Goal: Information Seeking & Learning: Learn about a topic

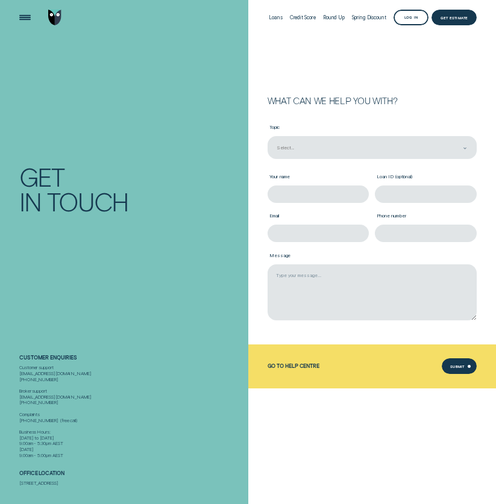
click at [266, 365] on div "Go to Help Centre Submit Submit" at bounding box center [364, 367] width 226 height 16
click at [284, 368] on div "Go to Help Centre" at bounding box center [294, 366] width 52 height 6
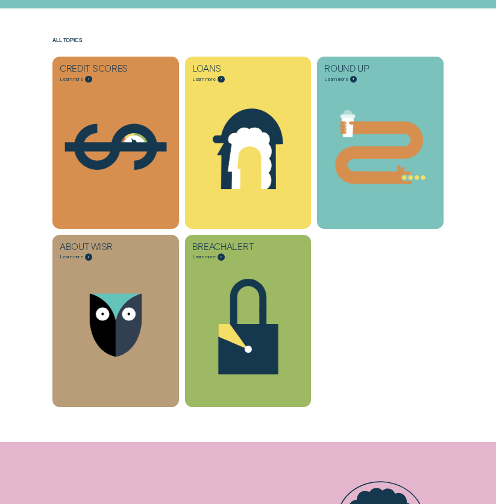
scroll to position [183, 0]
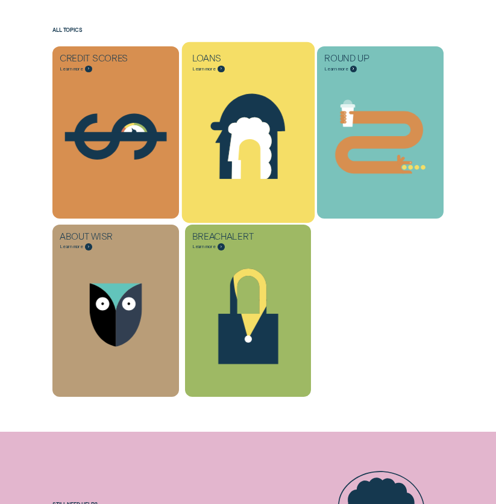
click at [235, 126] on icon "Loans - Learn more" at bounding box center [250, 148] width 44 height 62
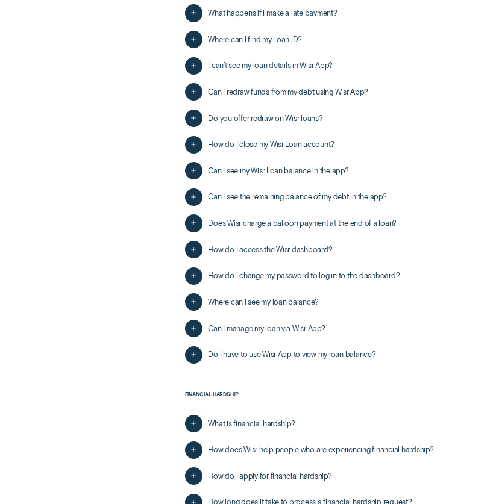
scroll to position [1083, 0]
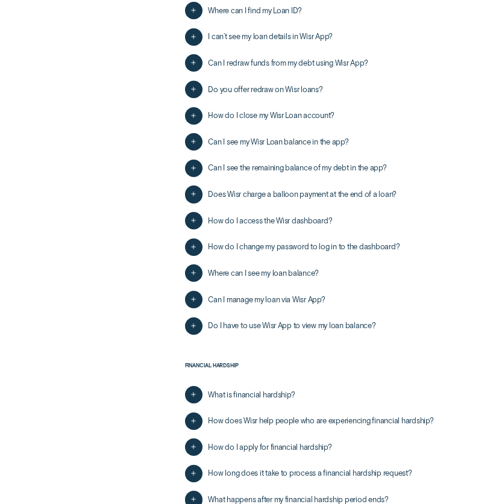
click at [235, 298] on span "Can I manage my loan via Wisr App?" at bounding box center [266, 300] width 117 height 10
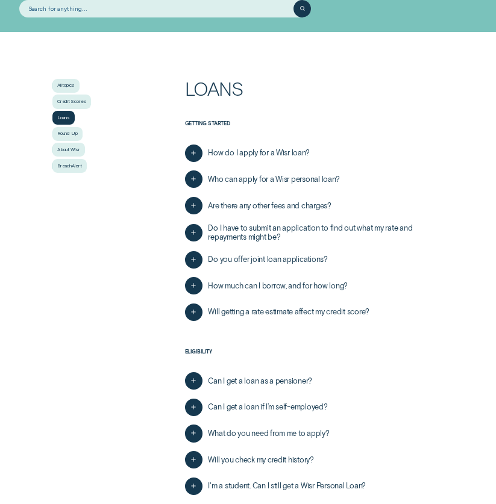
scroll to position [0, 0]
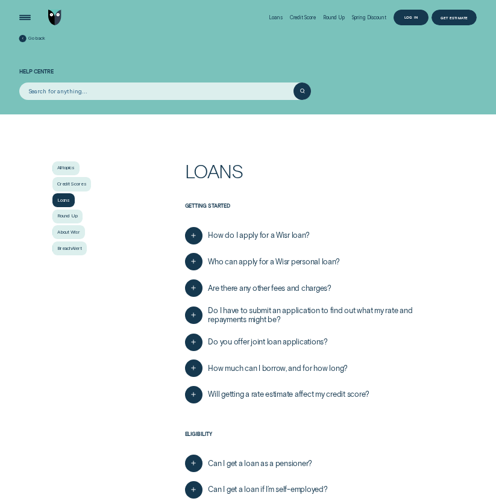
click at [413, 16] on div "Log in" at bounding box center [410, 17] width 13 height 3
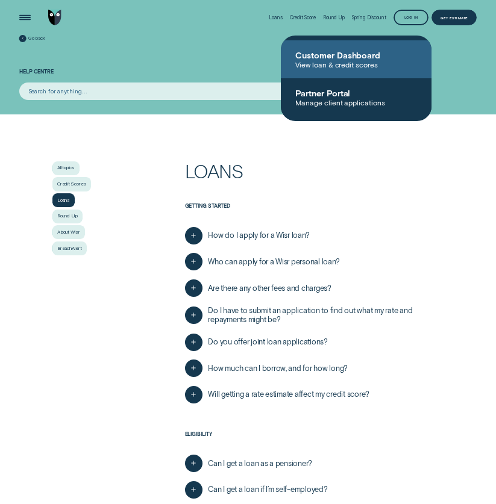
click at [322, 53] on span "Customer Dashboard" at bounding box center [356, 55] width 122 height 10
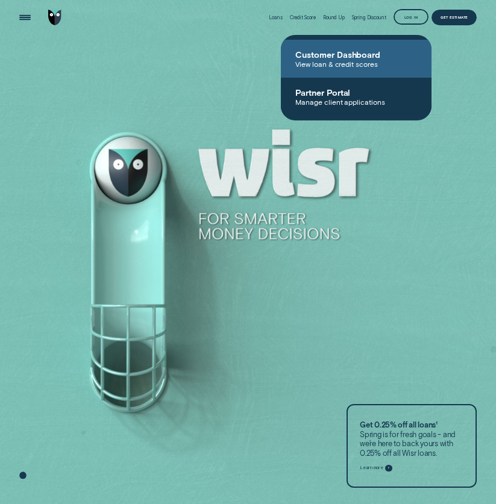
click at [349, 58] on span "Customer Dashboard" at bounding box center [356, 54] width 122 height 10
